Goal: Information Seeking & Learning: Learn about a topic

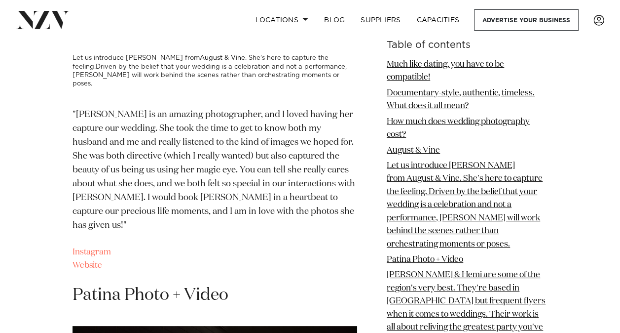
scroll to position [1777, 0]
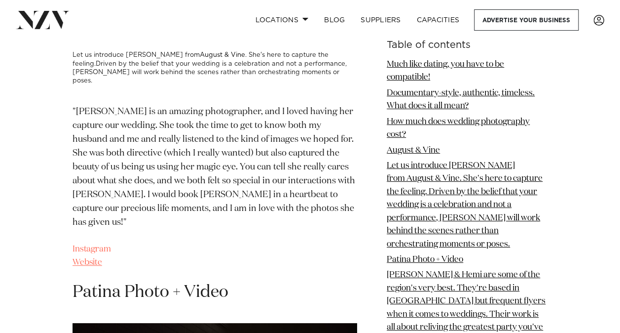
click at [94, 258] on link "Website" at bounding box center [88, 262] width 30 height 8
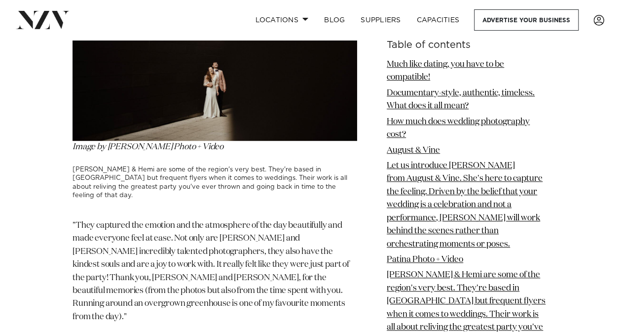
scroll to position [2172, 0]
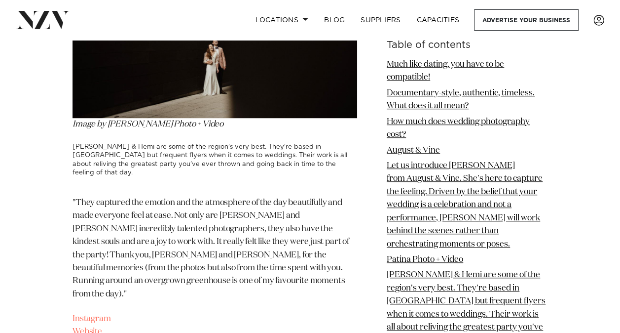
click at [82, 327] on link "Website" at bounding box center [88, 331] width 30 height 8
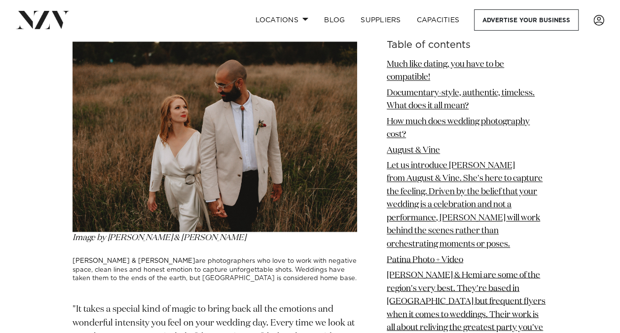
scroll to position [2567, 0]
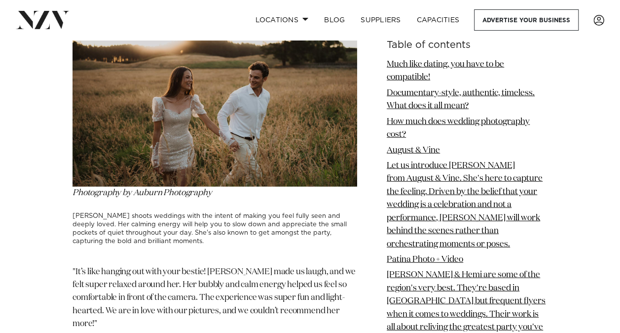
scroll to position [3011, 0]
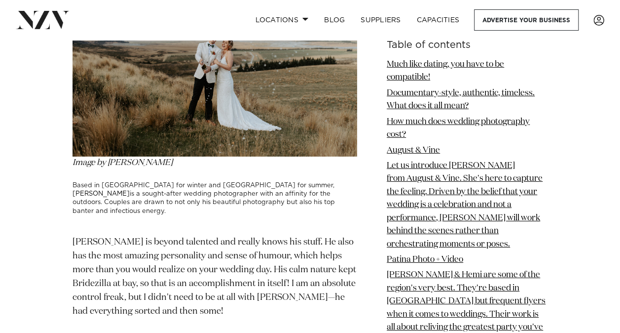
scroll to position [3455, 0]
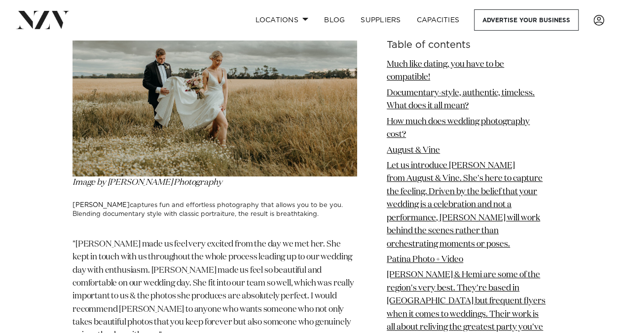
scroll to position [3899, 0]
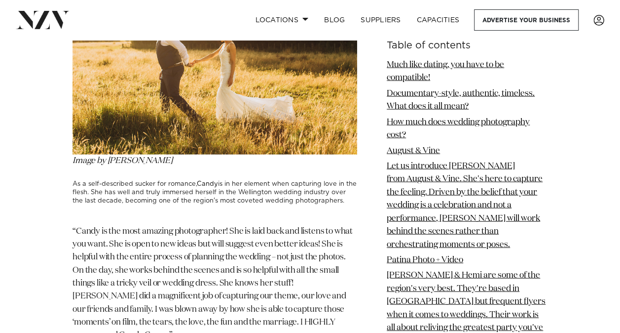
scroll to position [4837, 0]
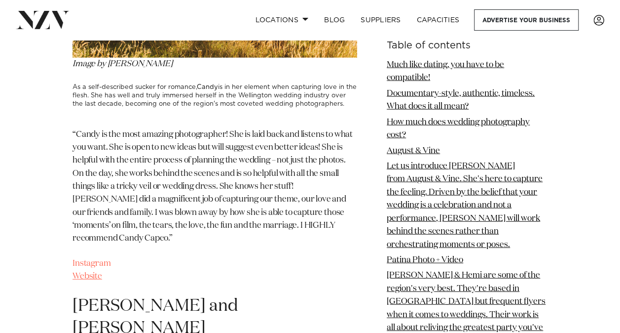
click at [81, 272] on link "Website" at bounding box center [88, 276] width 30 height 8
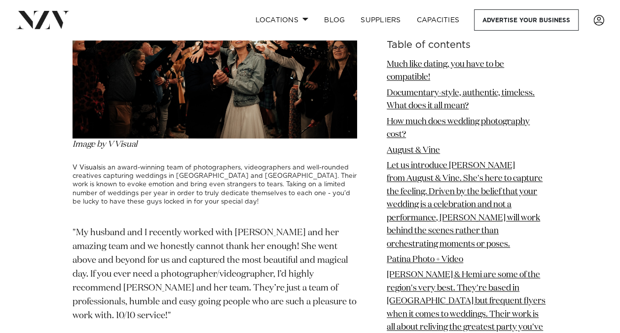
scroll to position [6093, 0]
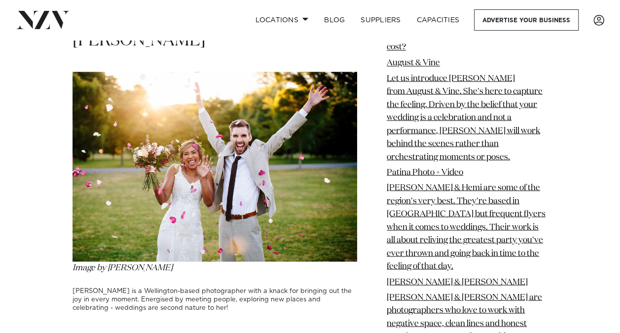
scroll to position [6537, 0]
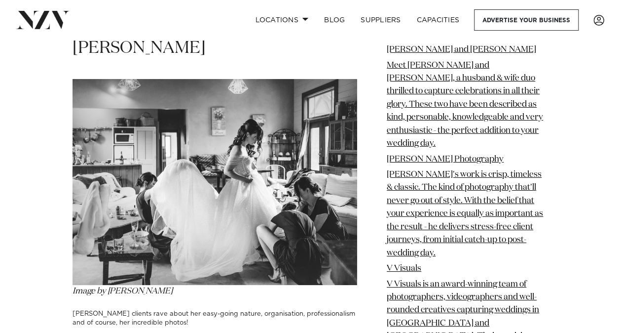
scroll to position [7327, 0]
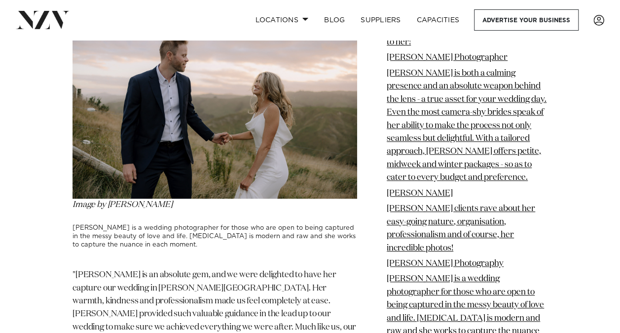
scroll to position [7820, 0]
